Goal: Task Accomplishment & Management: Manage account settings

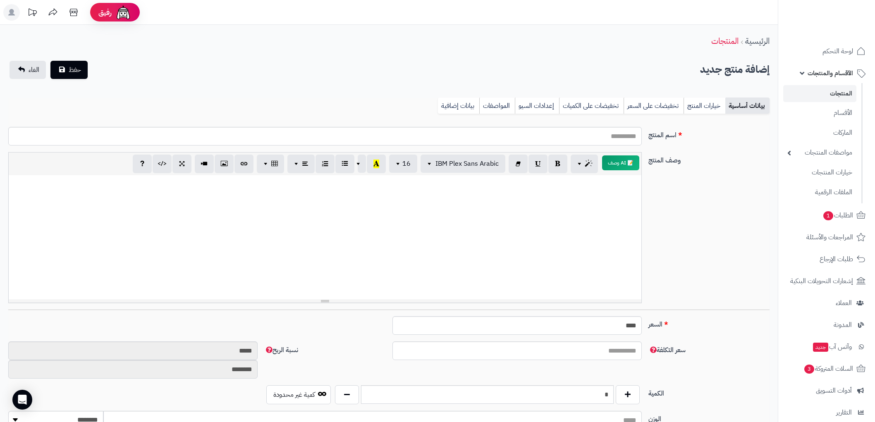
select select
click at [845, 93] on link "المنتجات" at bounding box center [819, 93] width 73 height 17
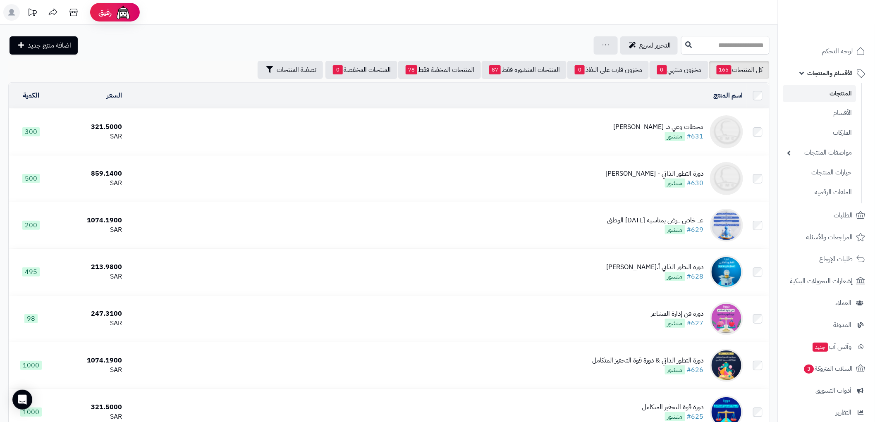
click at [694, 43] on input "text" at bounding box center [725, 45] width 88 height 19
paste input "**********"
type input "**********"
click at [701, 61] on link "دورة التطور الذاتي - نعيم التسليم" at bounding box center [725, 64] width 88 height 15
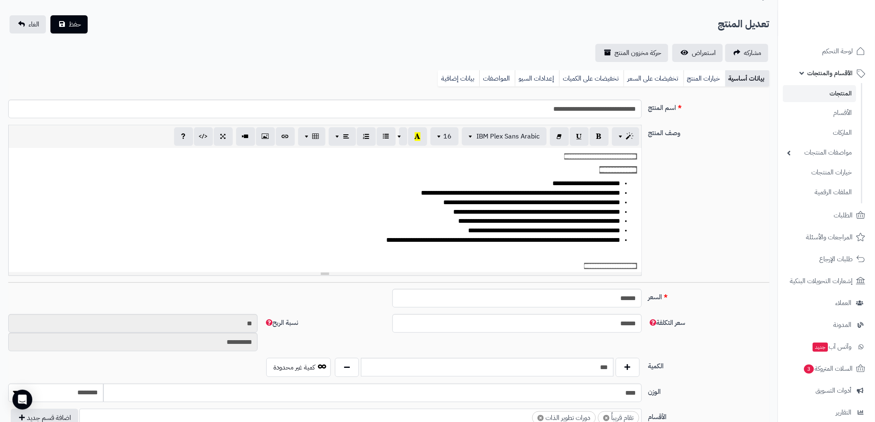
scroll to position [275, 0]
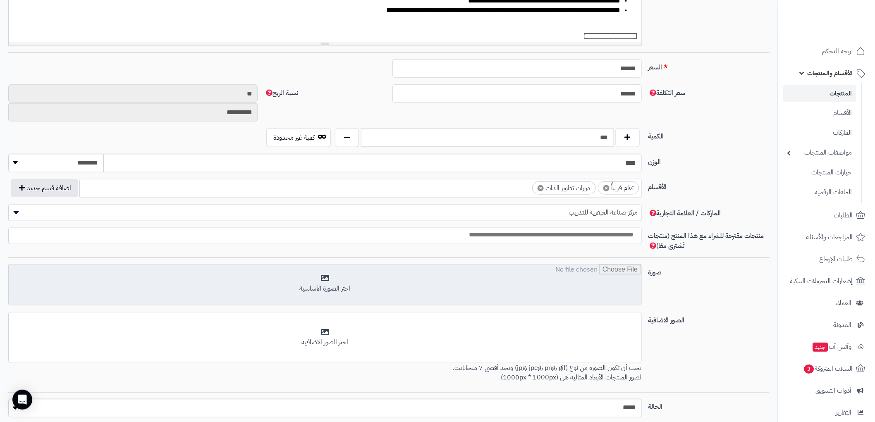
click at [369, 288] on input "file" at bounding box center [325, 285] width 632 height 41
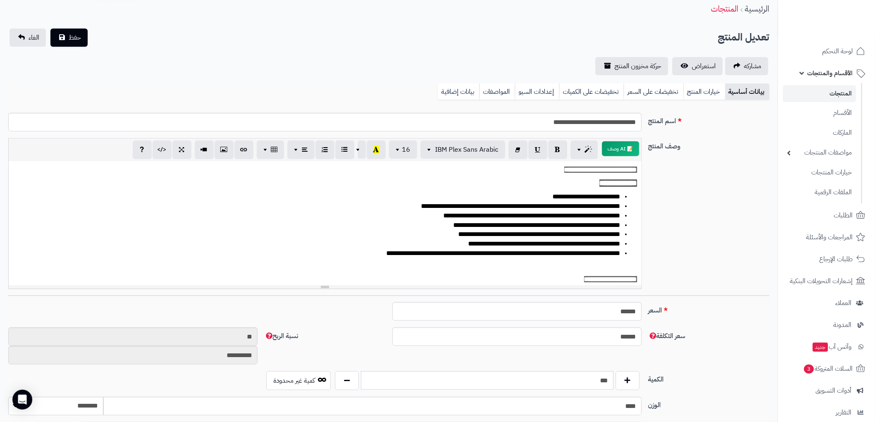
scroll to position [46, 0]
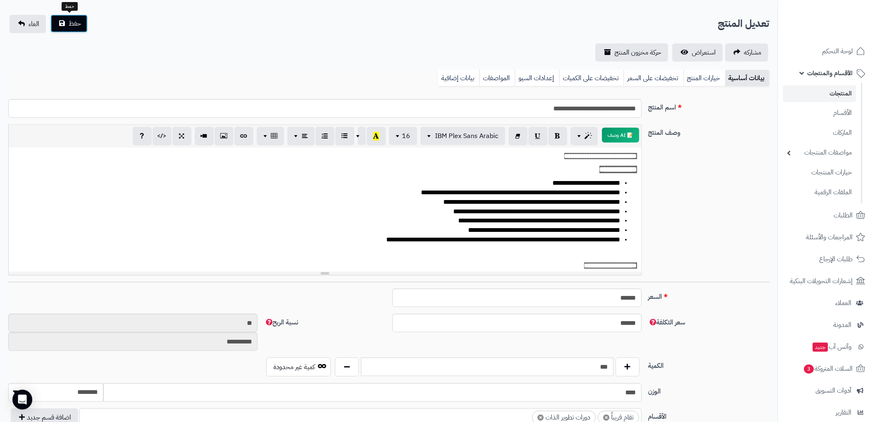
click at [69, 24] on span "حفظ" at bounding box center [75, 24] width 12 height 10
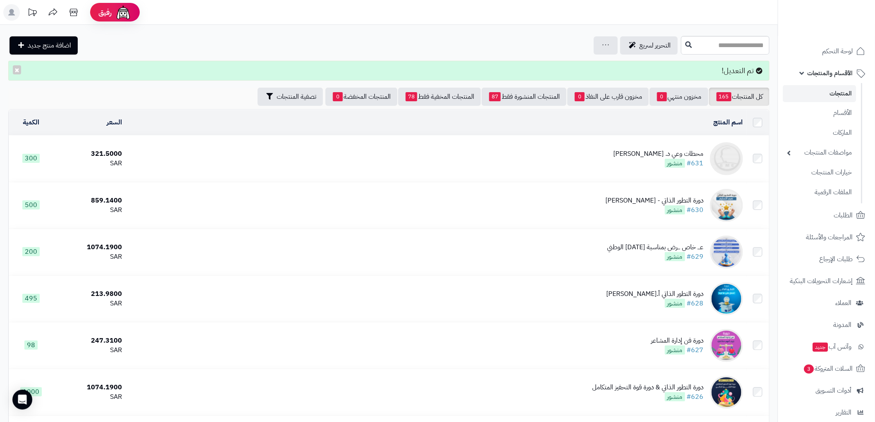
click at [607, 160] on td "محطات وعي د. سطان العثيم #631 منشور" at bounding box center [435, 159] width 621 height 46
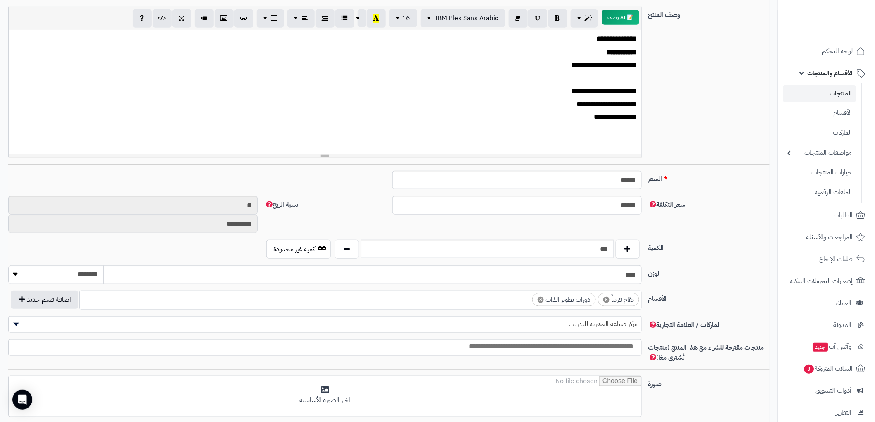
scroll to position [275, 0]
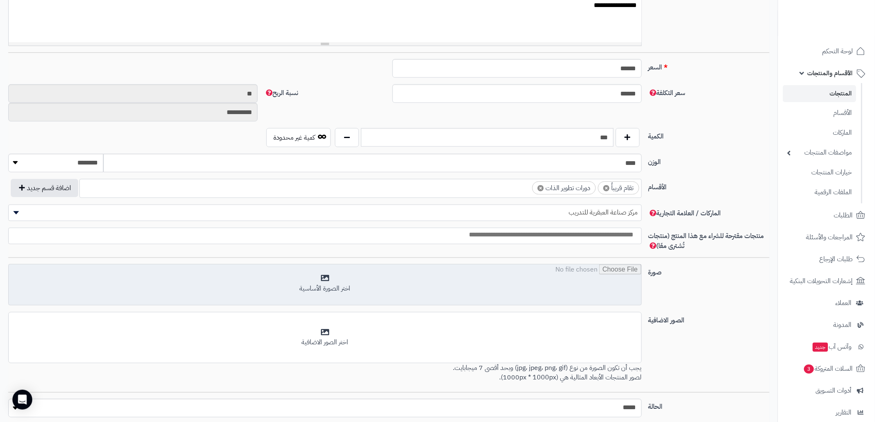
click at [356, 288] on input "file" at bounding box center [325, 285] width 632 height 41
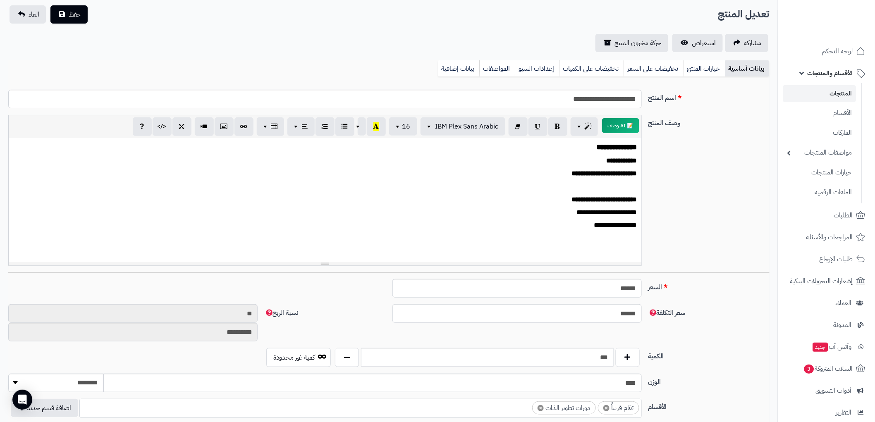
scroll to position [0, 0]
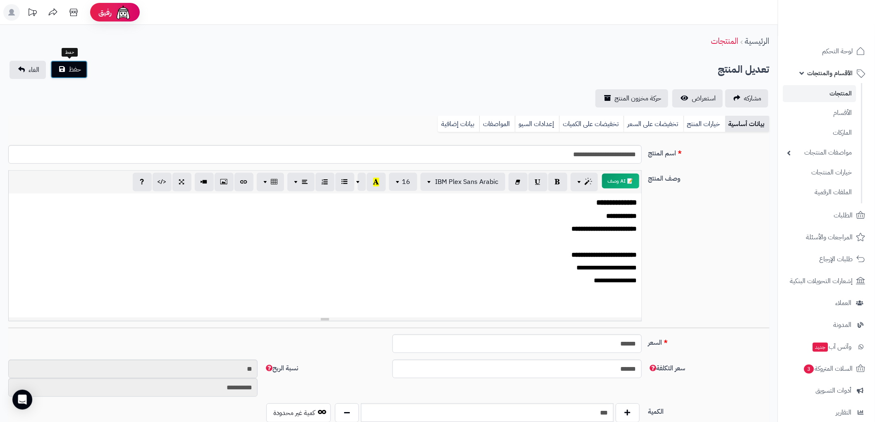
click at [74, 65] on span "حفظ" at bounding box center [75, 69] width 12 height 10
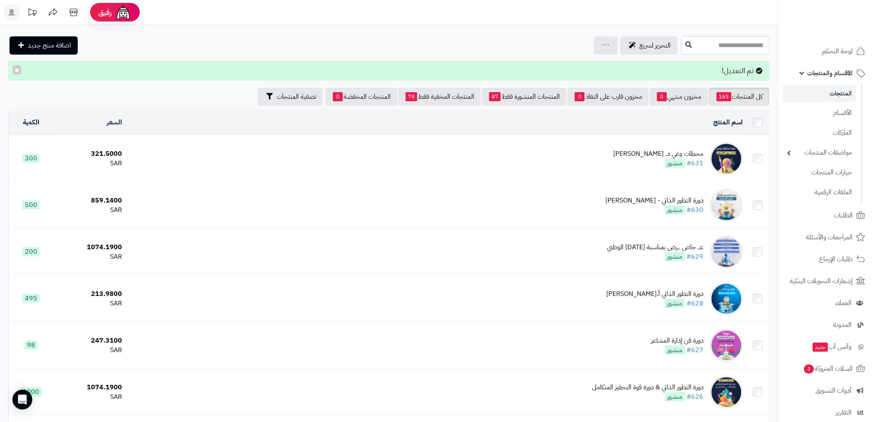
click at [828, 62] on ul "لوحة التحكم الأقسام والمنتجات المنتجات الأقسام الماركات مواصفات المنتجات مواصفا…" at bounding box center [826, 275] width 97 height 469
click at [827, 71] on span "الأقسام والمنتجات" at bounding box center [829, 73] width 45 height 12
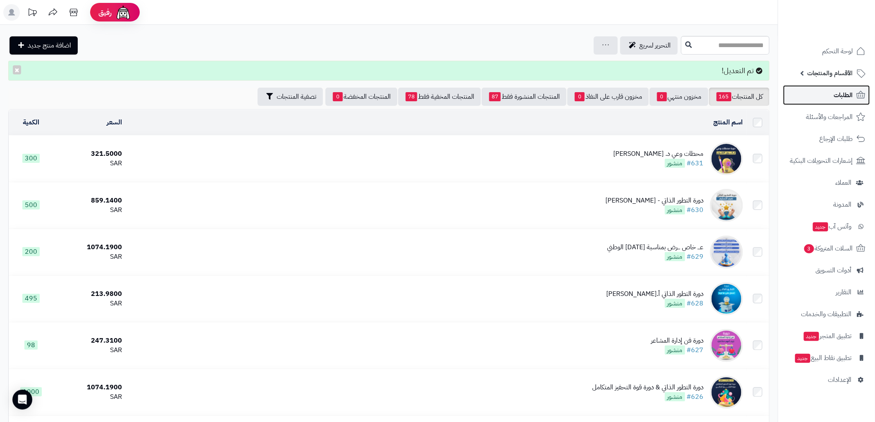
click at [838, 93] on span "الطلبات" at bounding box center [843, 95] width 19 height 12
click at [845, 97] on span "الطلبات" at bounding box center [843, 95] width 19 height 12
